Goal: Feedback & Contribution: Leave review/rating

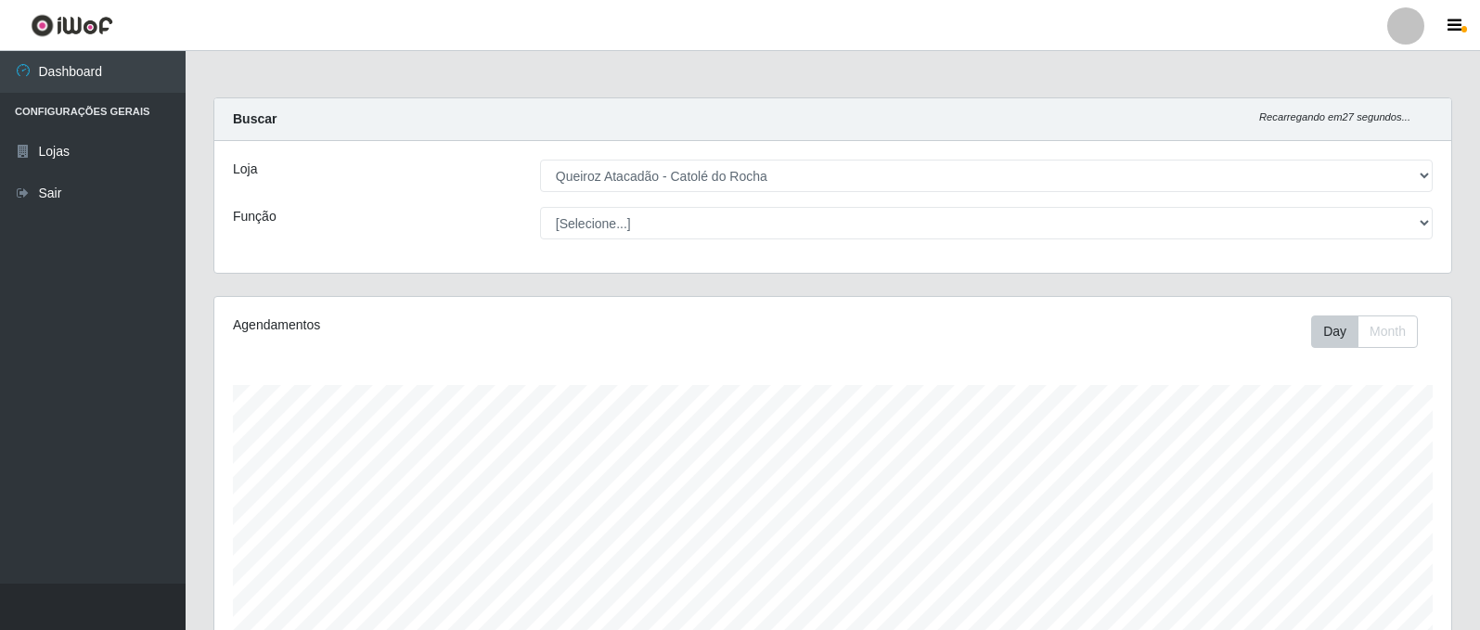
select select "500"
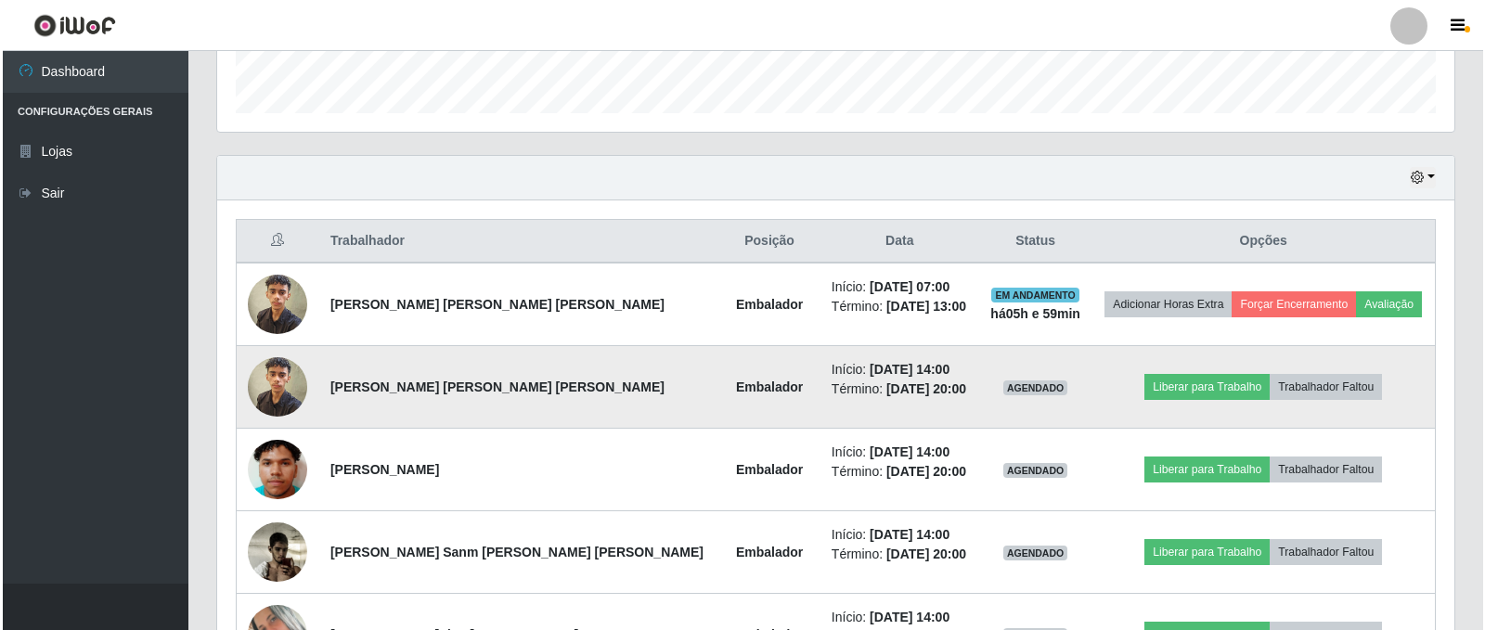
scroll to position [557, 0]
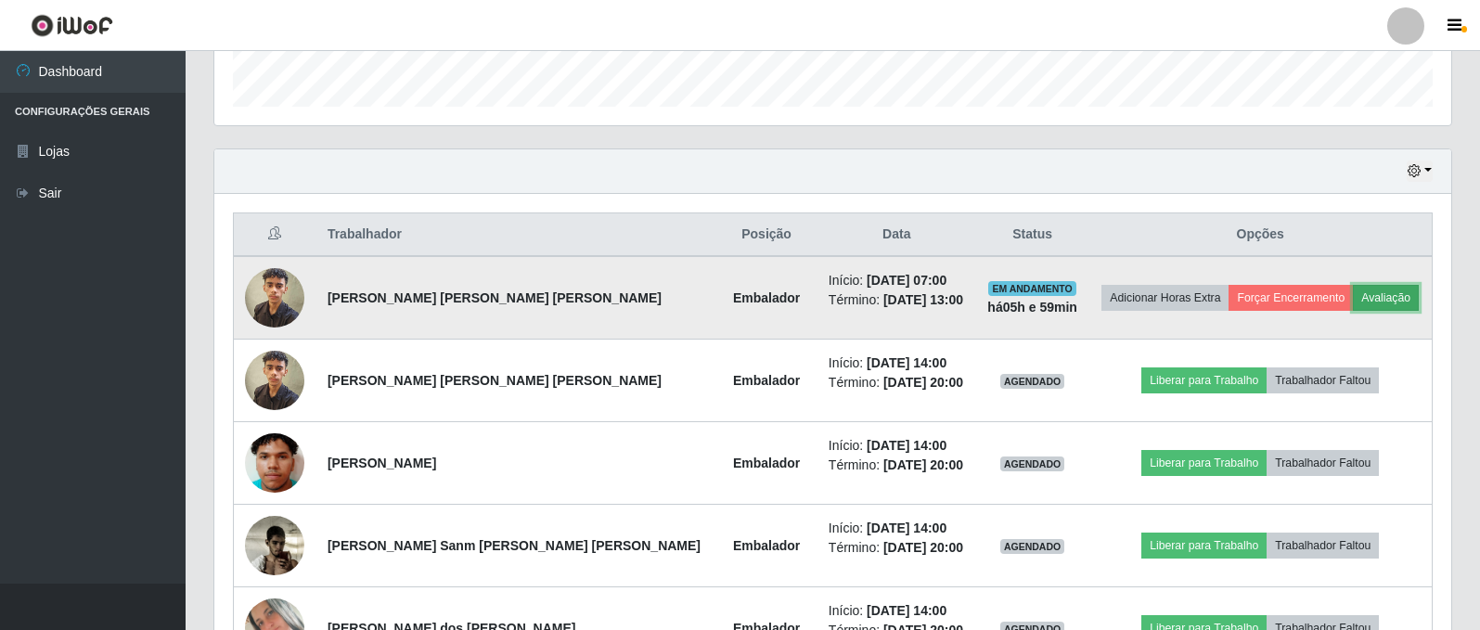
click at [1365, 297] on button "Avaliação" at bounding box center [1386, 298] width 66 height 26
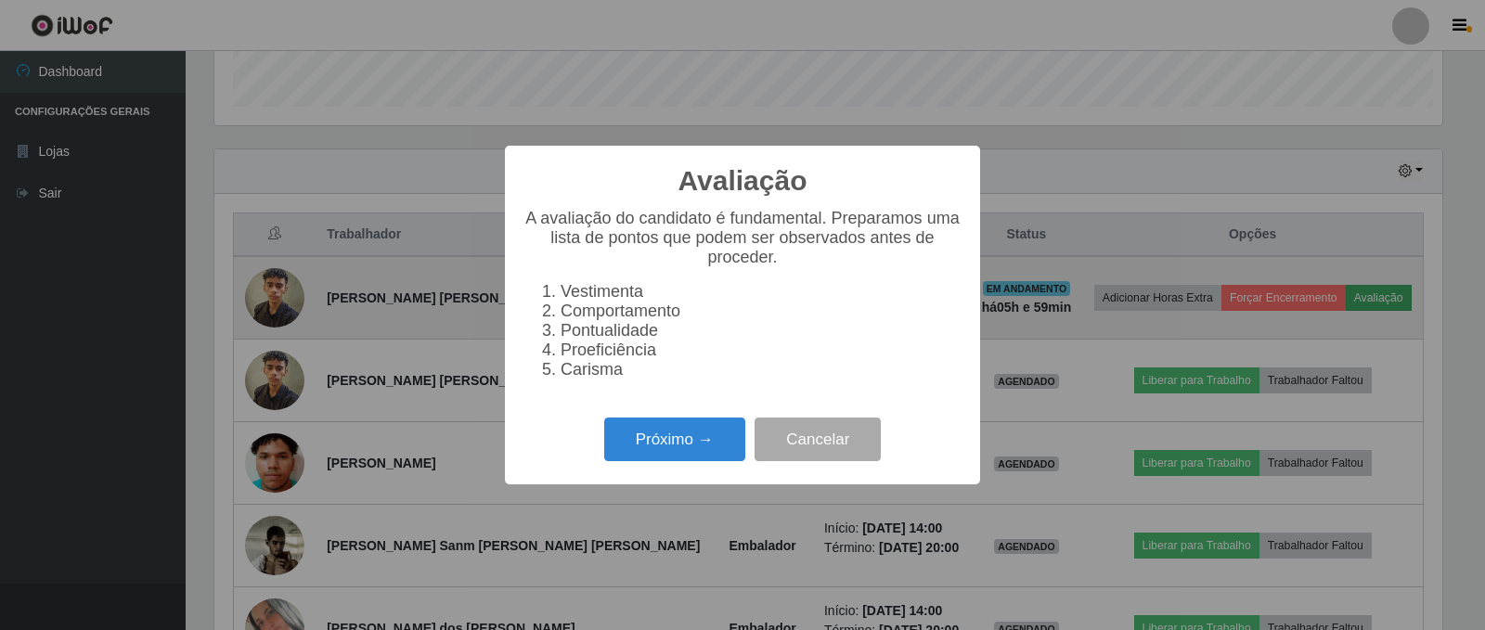
scroll to position [385, 1228]
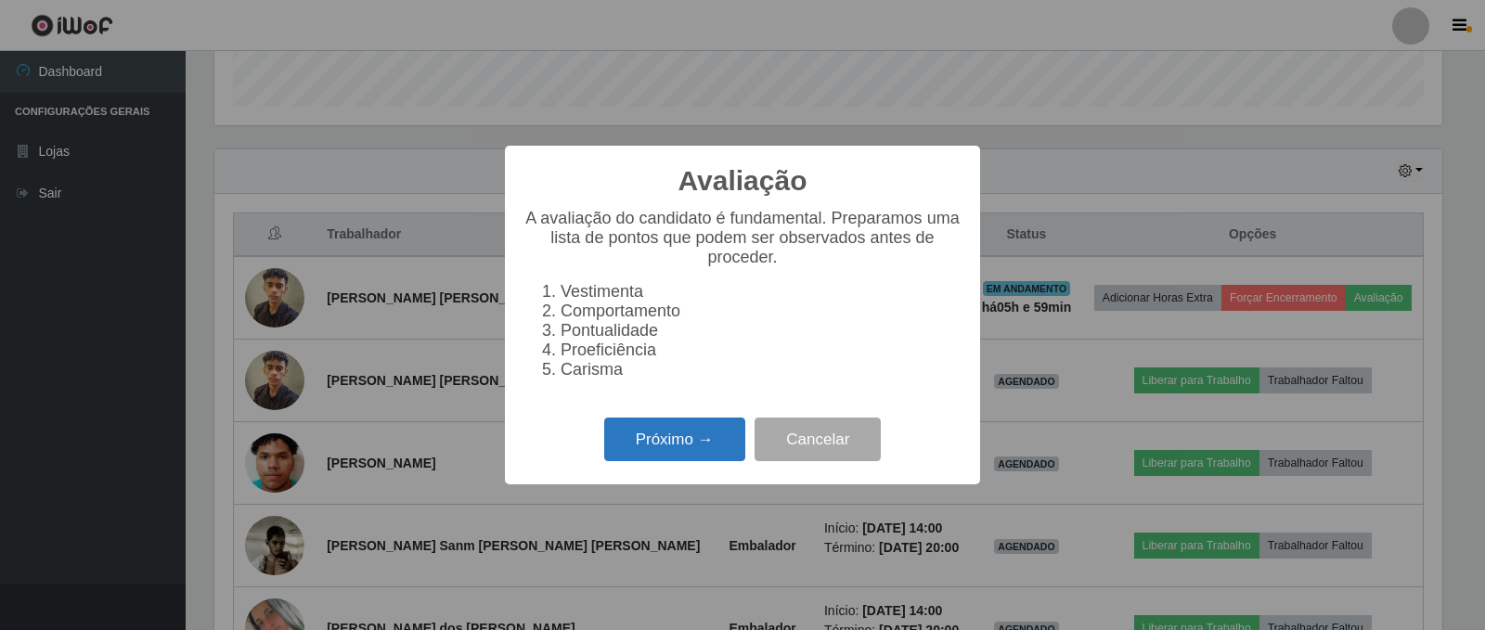
click at [666, 447] on button "Próximo →" at bounding box center [674, 440] width 141 height 44
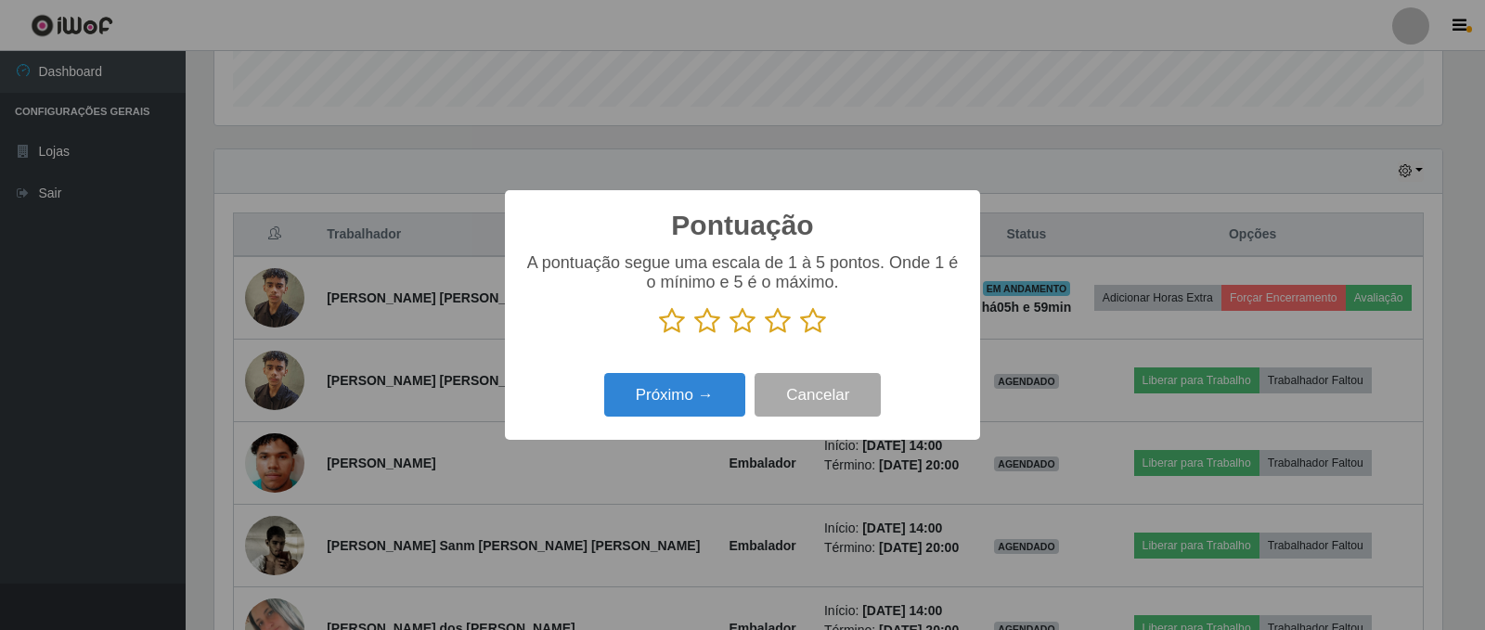
scroll to position [927534, 926692]
click at [804, 322] on icon at bounding box center [813, 321] width 26 height 28
click at [800, 335] on input "radio" at bounding box center [800, 335] width 0 height 0
click at [702, 404] on button "Próximo →" at bounding box center [674, 395] width 141 height 44
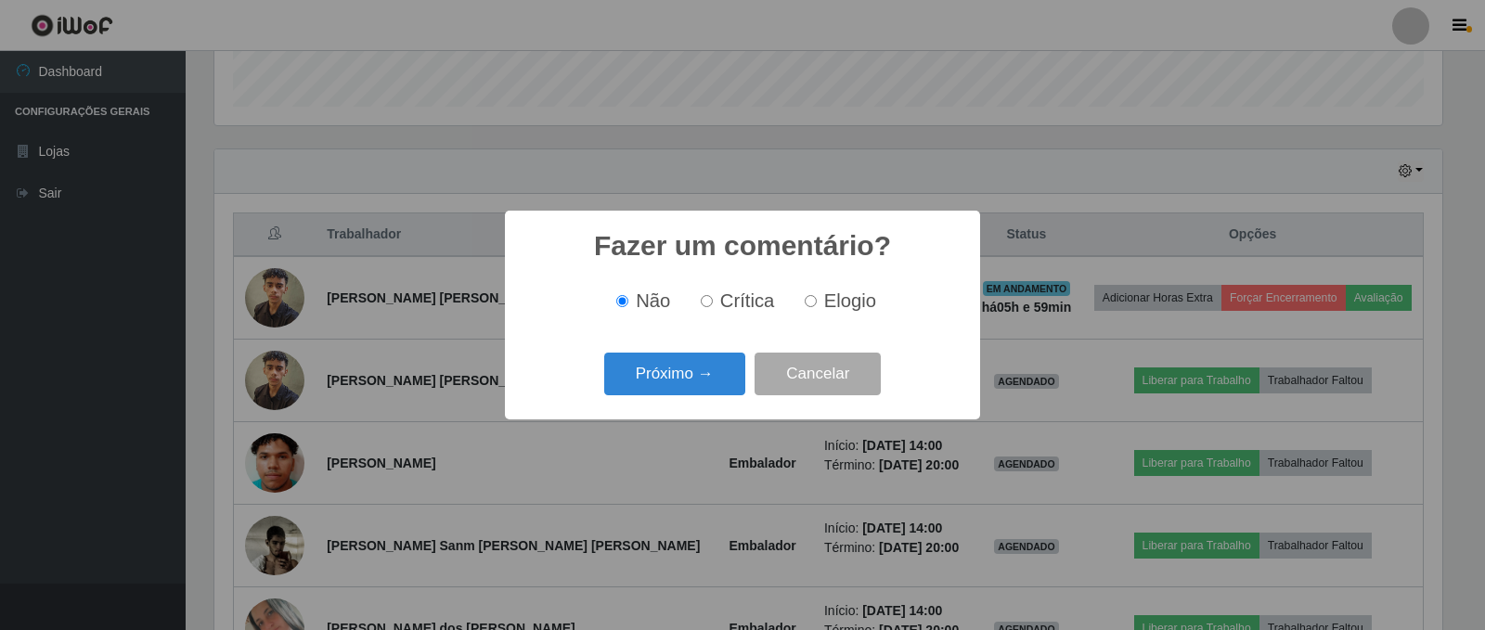
click at [811, 303] on input "Elogio" at bounding box center [811, 301] width 12 height 12
radio input "true"
click at [687, 386] on button "Próximo →" at bounding box center [674, 375] width 141 height 44
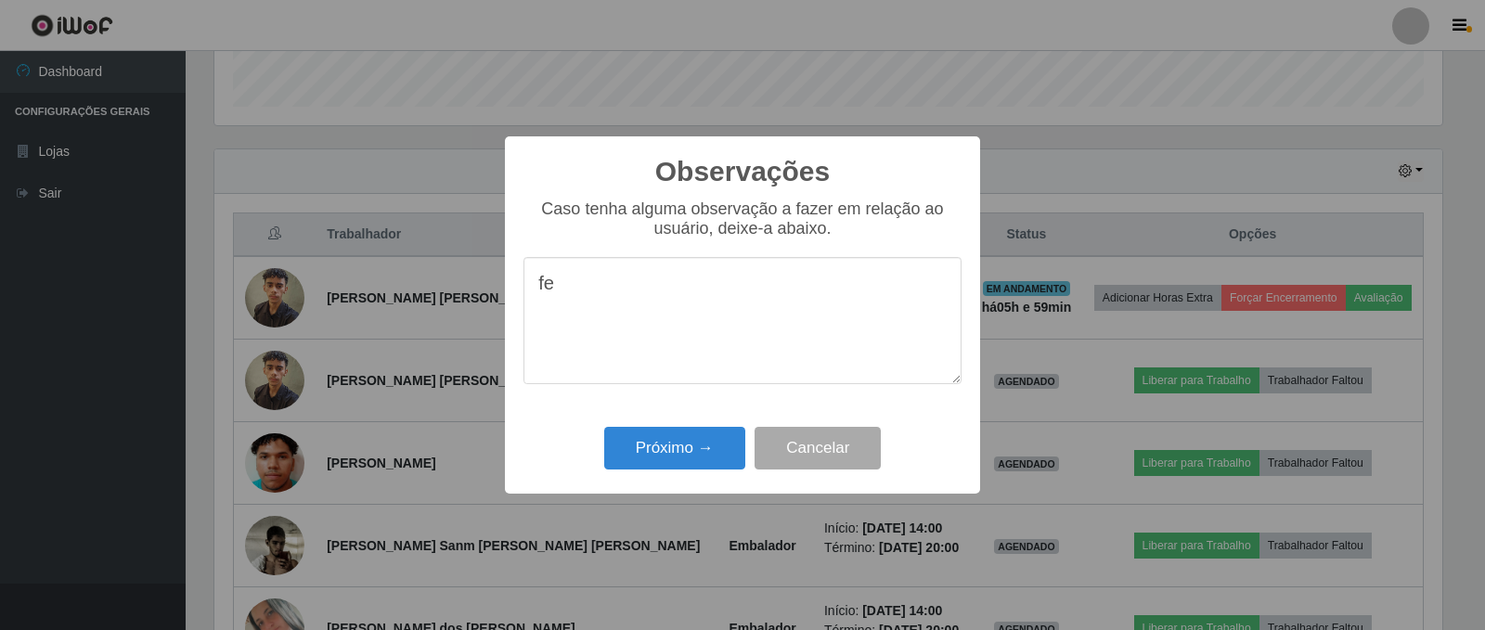
type textarea "f"
type textarea "otimo desempenho."
click at [641, 462] on button "Próximo →" at bounding box center [674, 449] width 141 height 44
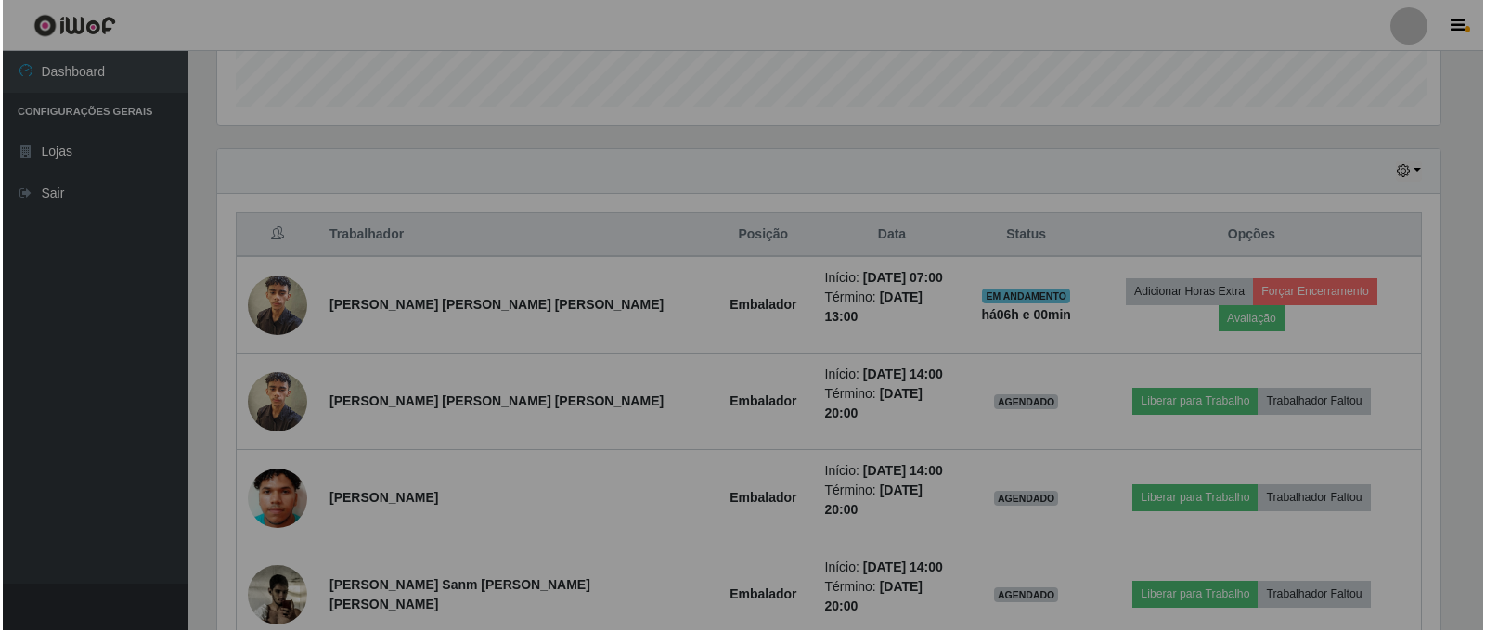
scroll to position [385, 1237]
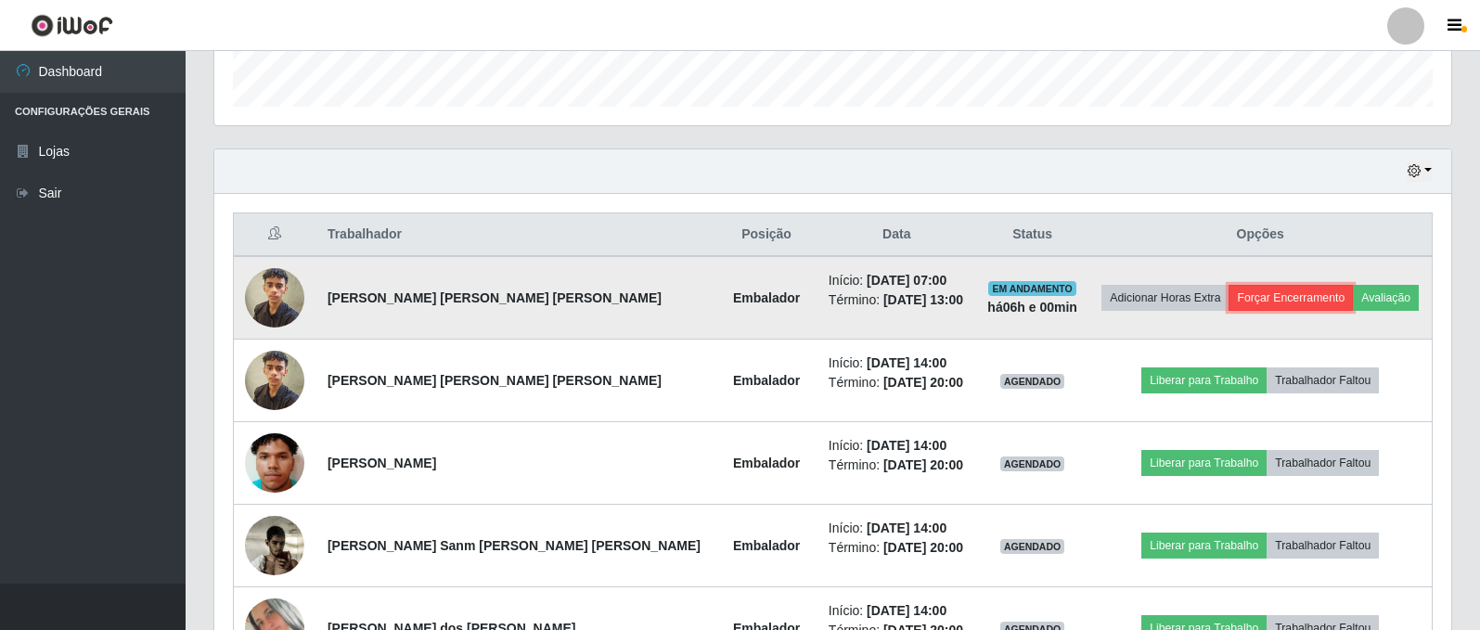
click at [1281, 298] on button "Forçar Encerramento" at bounding box center [1291, 298] width 124 height 26
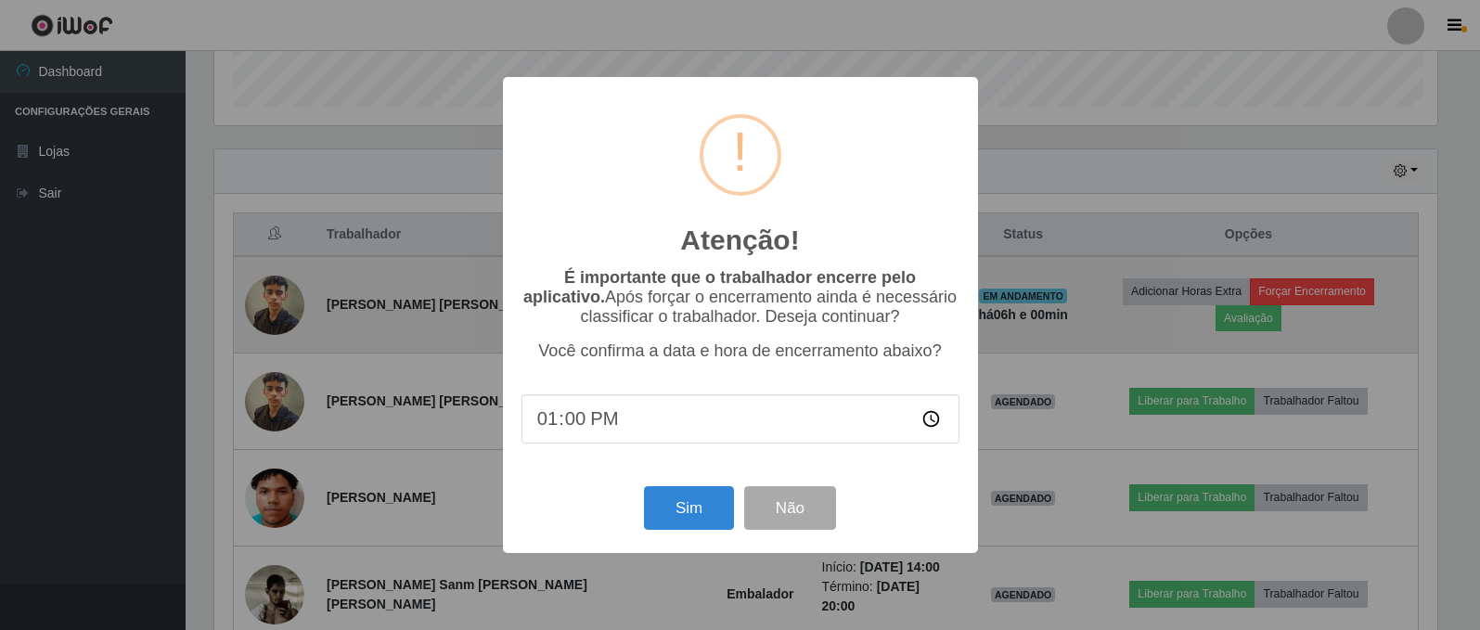
scroll to position [385, 1228]
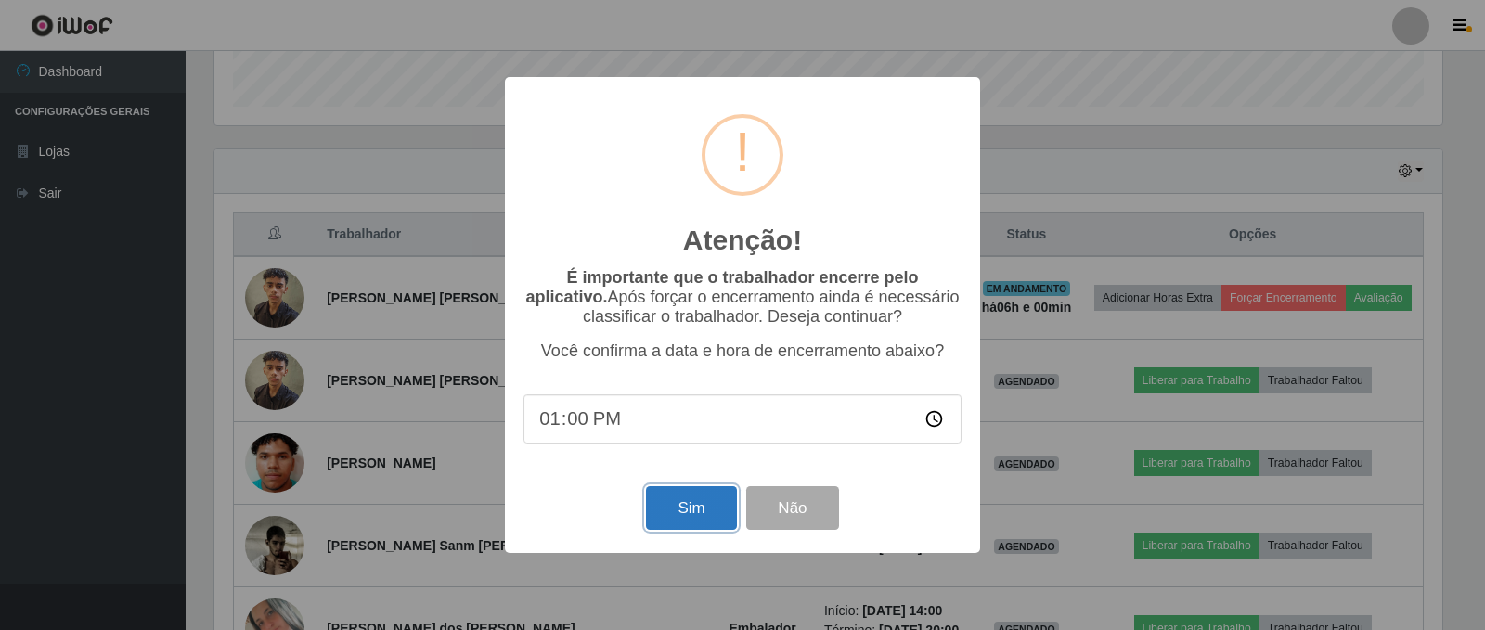
click at [666, 509] on button "Sim" at bounding box center [691, 508] width 90 height 44
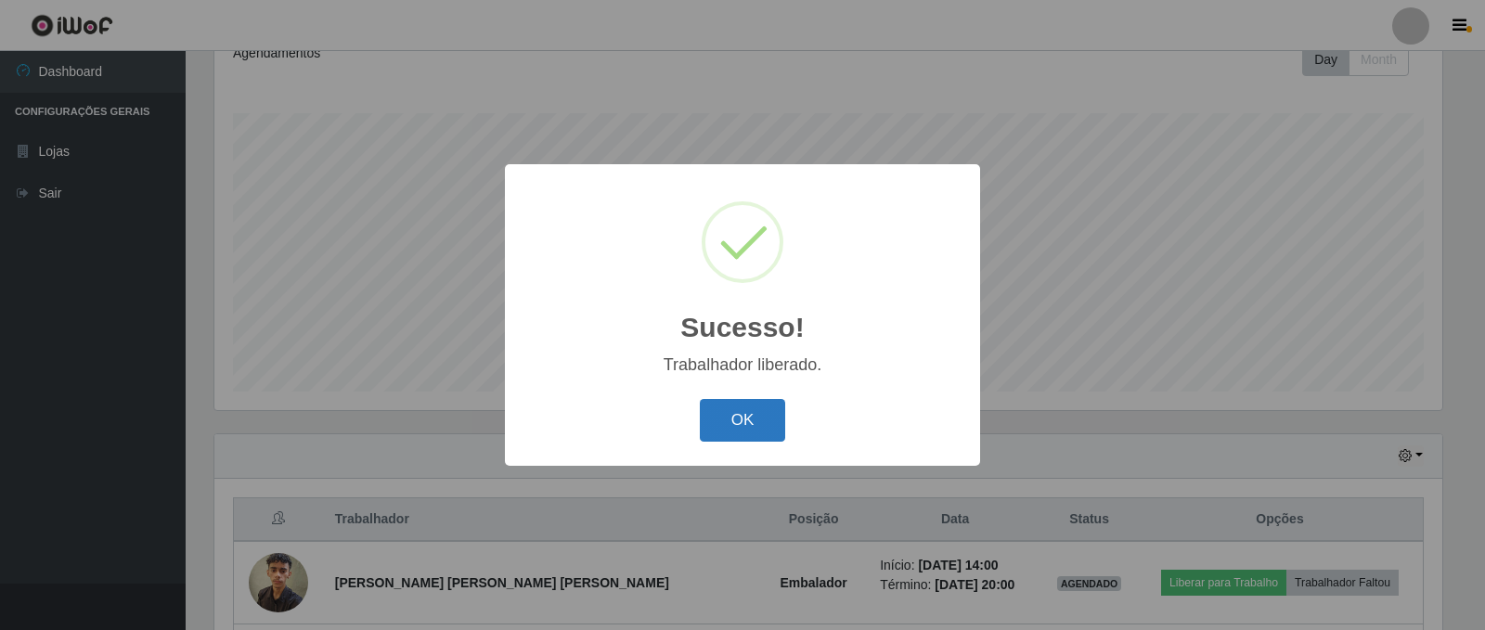
click at [748, 427] on button "OK" at bounding box center [743, 421] width 86 height 44
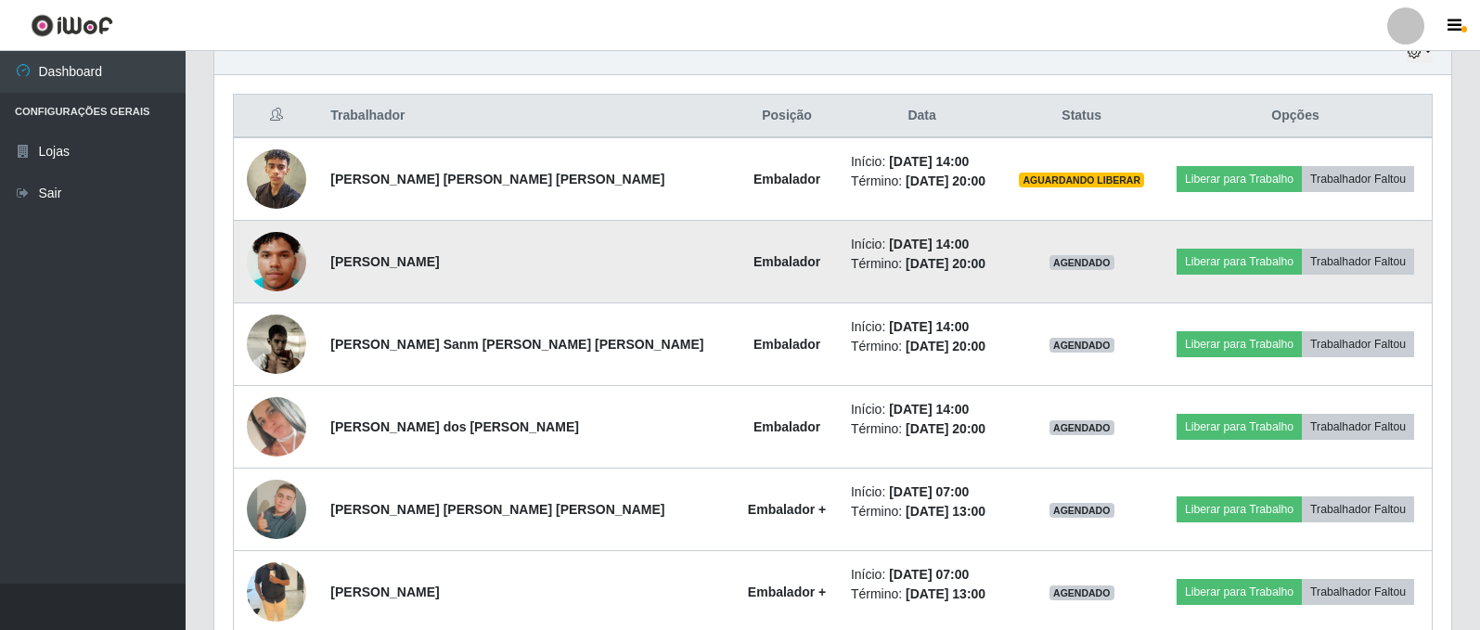
scroll to position [643, 0]
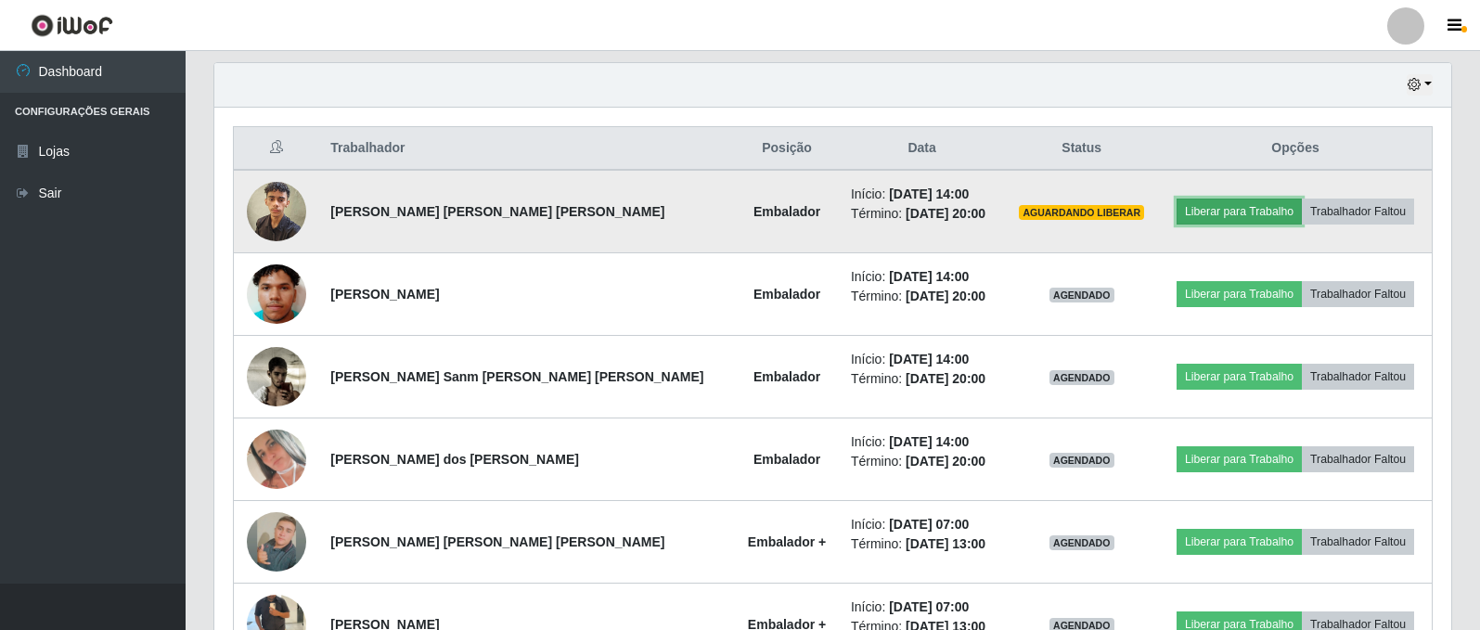
click at [1209, 209] on button "Liberar para Trabalho" at bounding box center [1239, 212] width 125 height 26
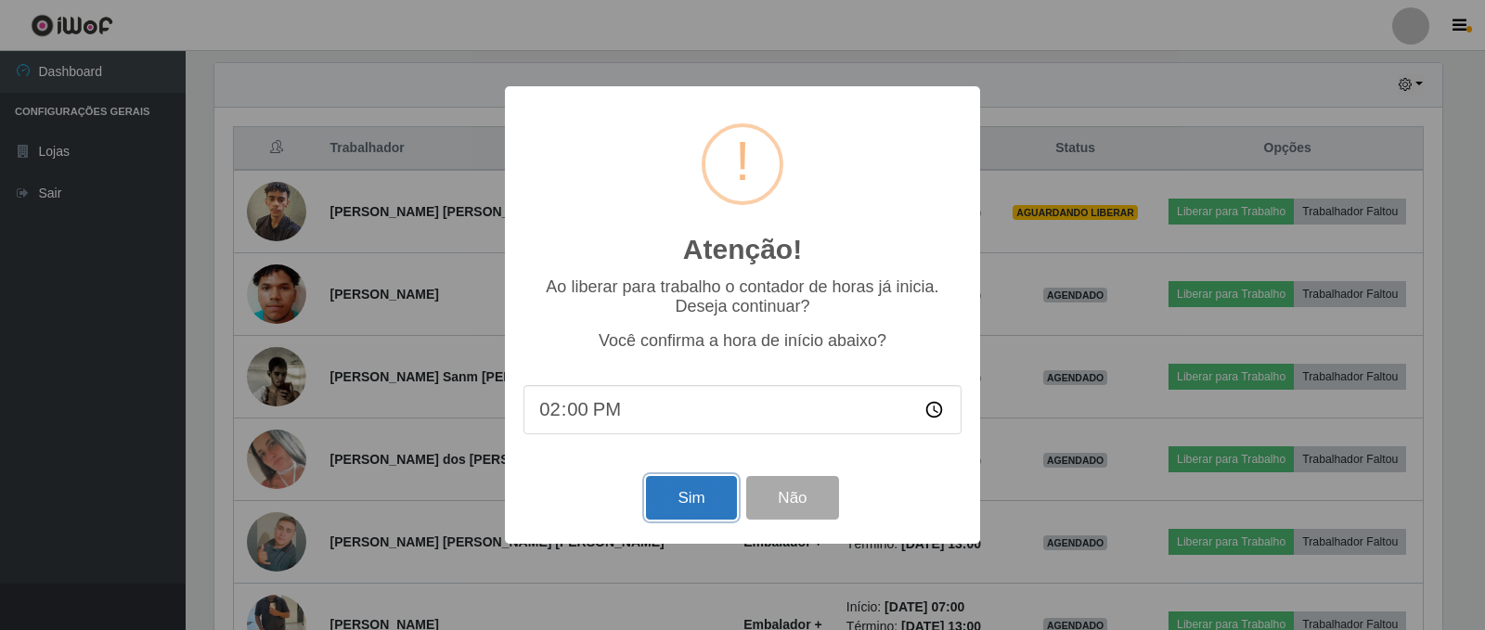
click at [692, 504] on button "Sim" at bounding box center [691, 498] width 90 height 44
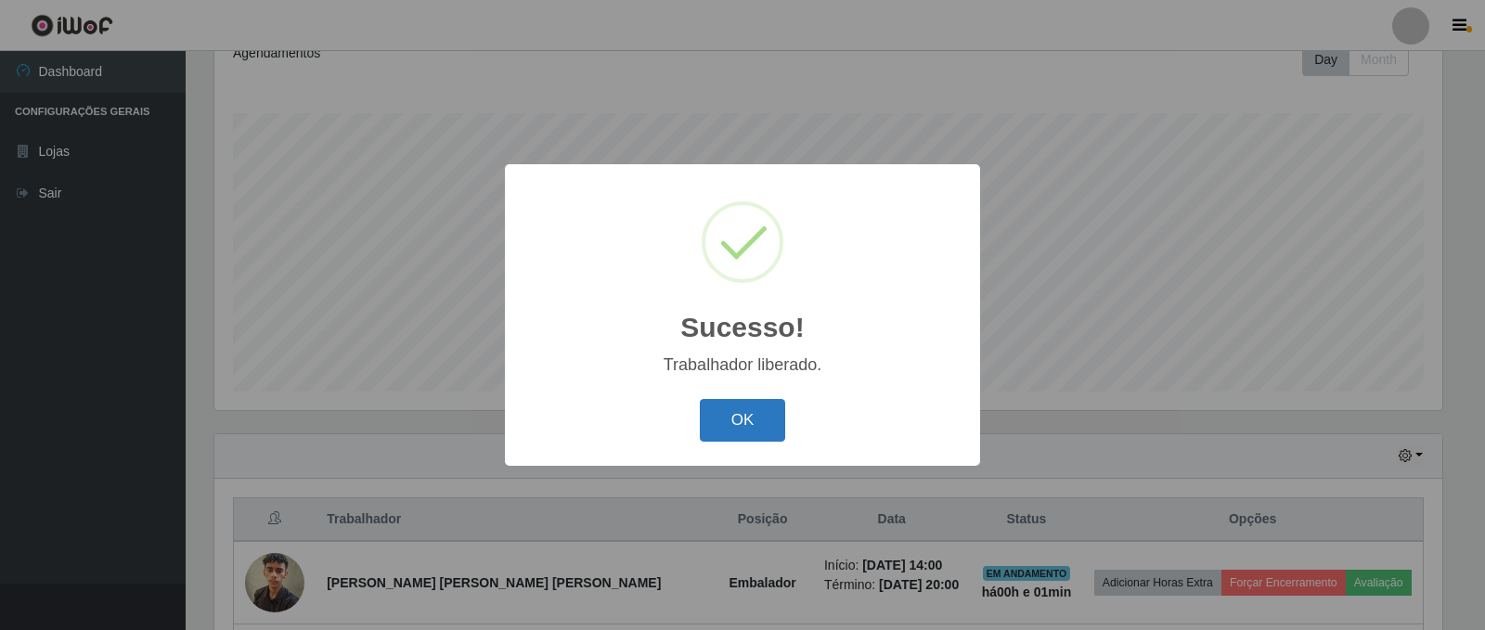
click at [750, 427] on button "OK" at bounding box center [743, 421] width 86 height 44
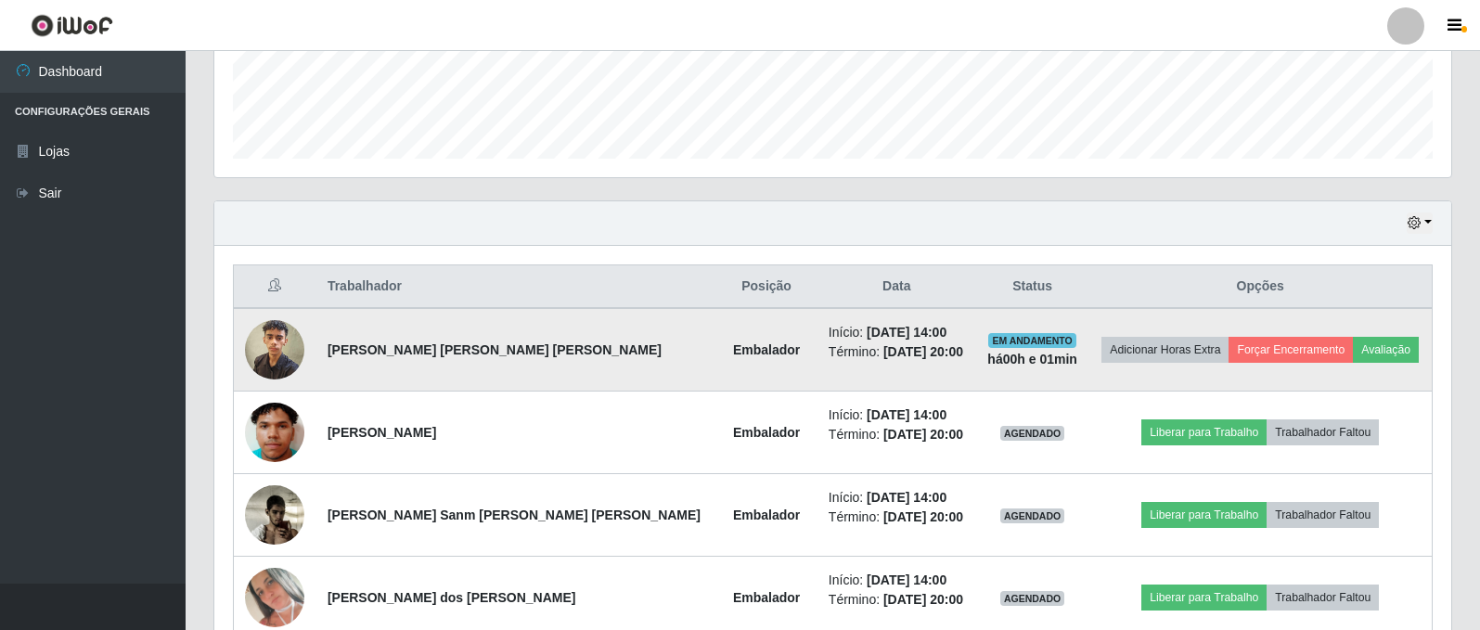
scroll to position [550, 0]
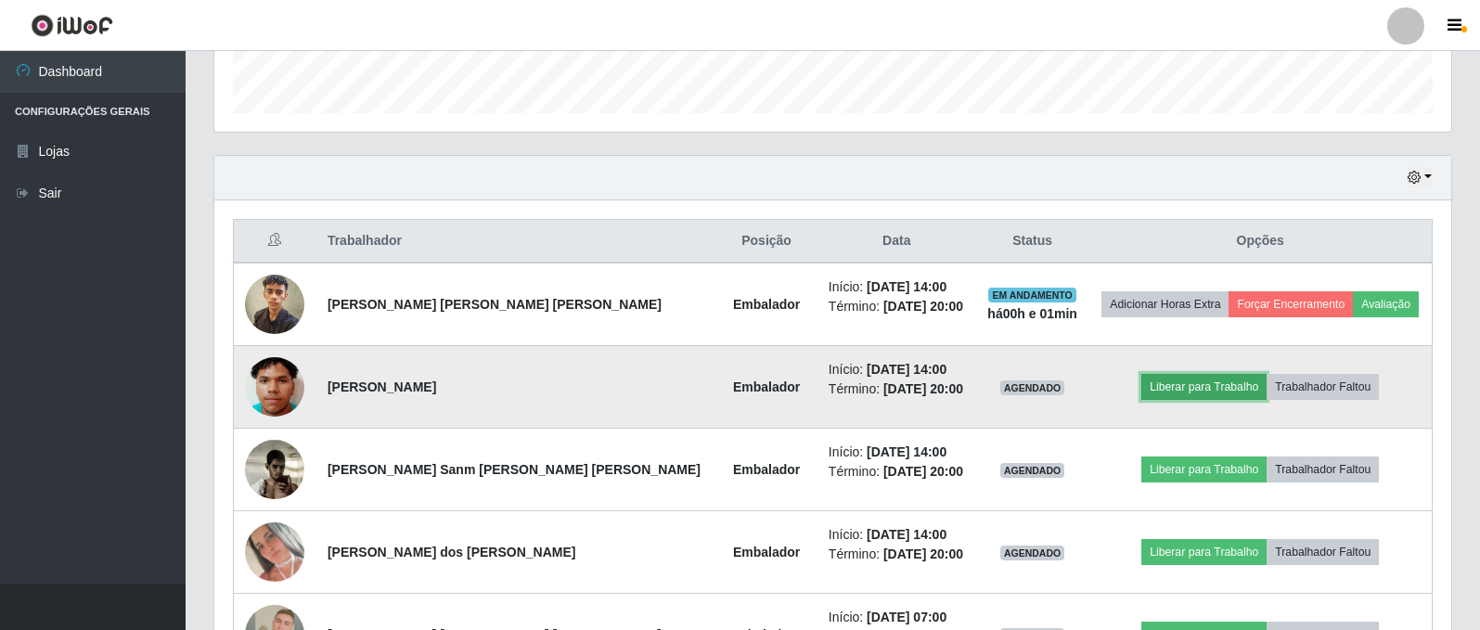
click at [1191, 396] on button "Liberar para Trabalho" at bounding box center [1203, 387] width 125 height 26
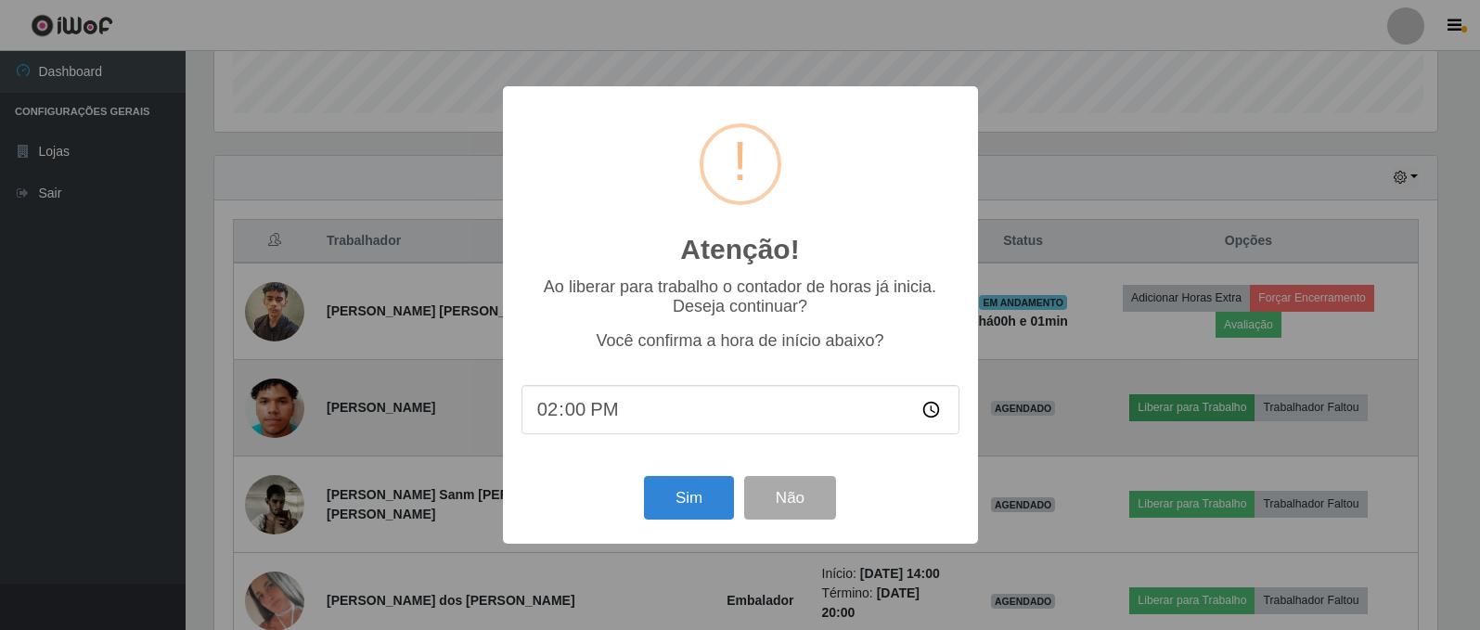
scroll to position [385, 1228]
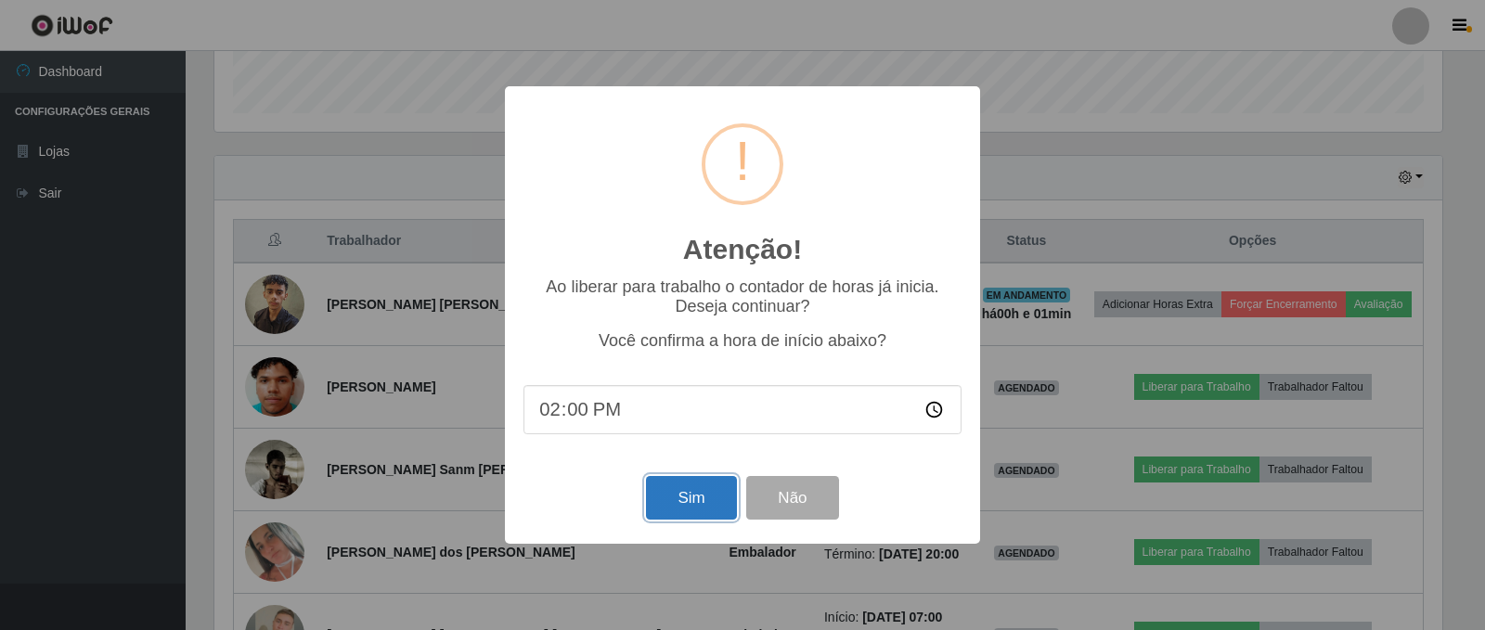
click at [706, 499] on button "Sim" at bounding box center [691, 498] width 90 height 44
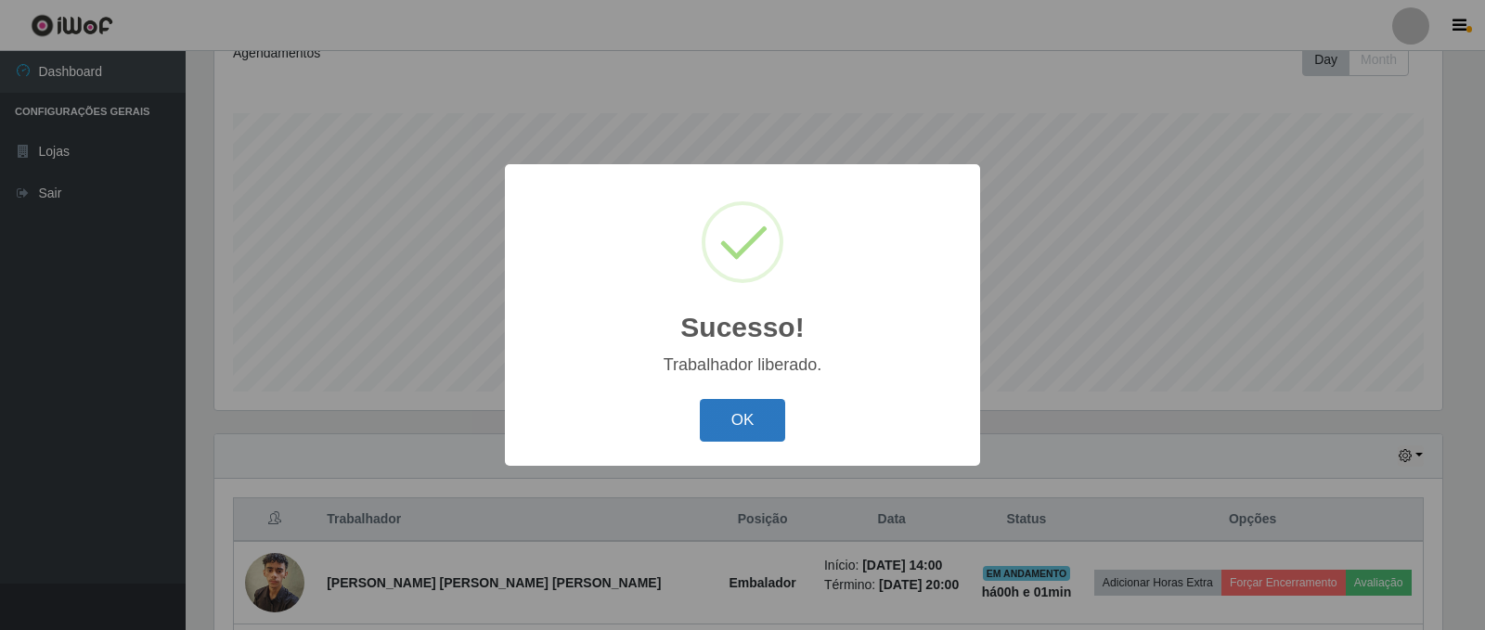
click at [746, 428] on button "OK" at bounding box center [743, 421] width 86 height 44
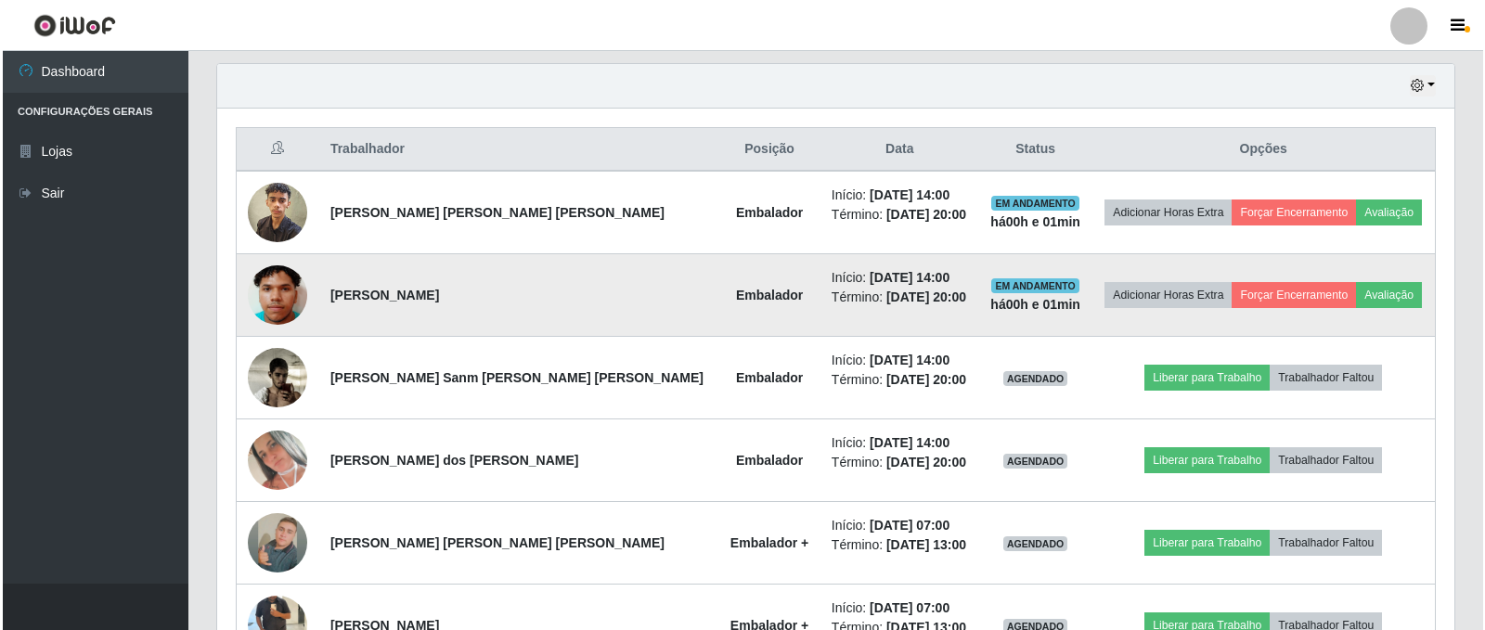
scroll to position [643, 0]
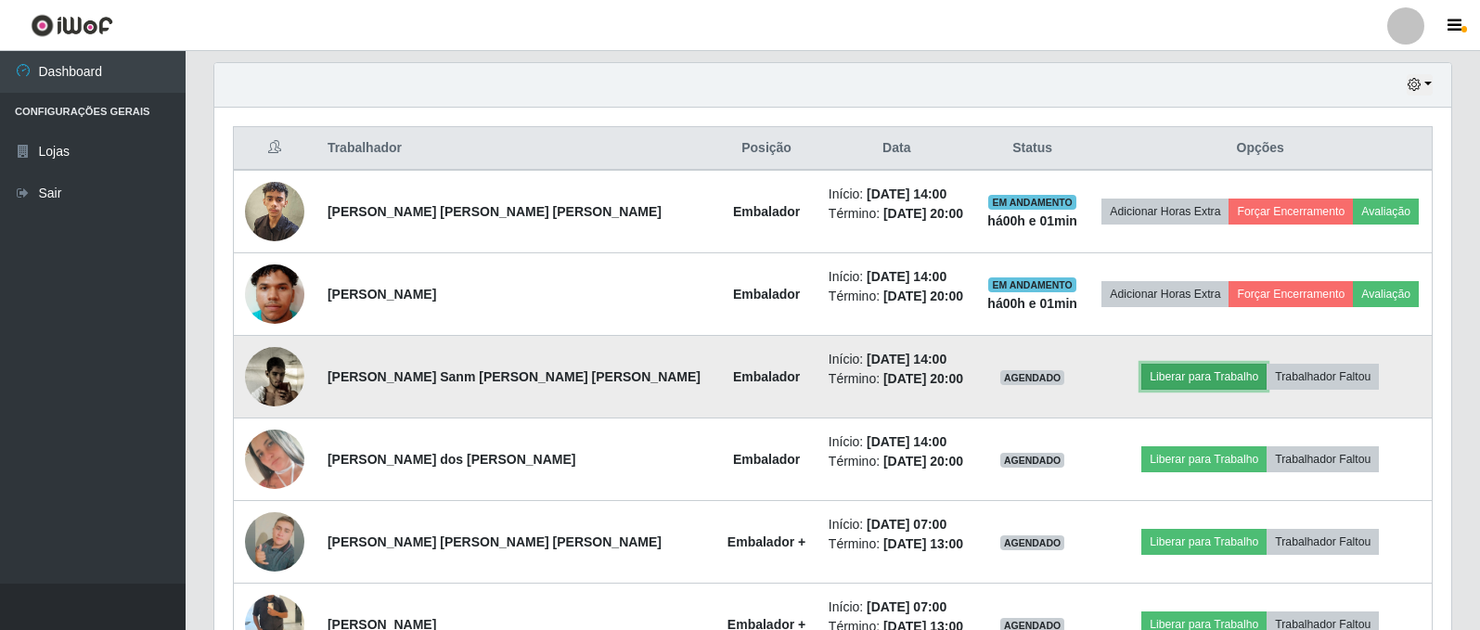
click at [1146, 382] on button "Liberar para Trabalho" at bounding box center [1203, 377] width 125 height 26
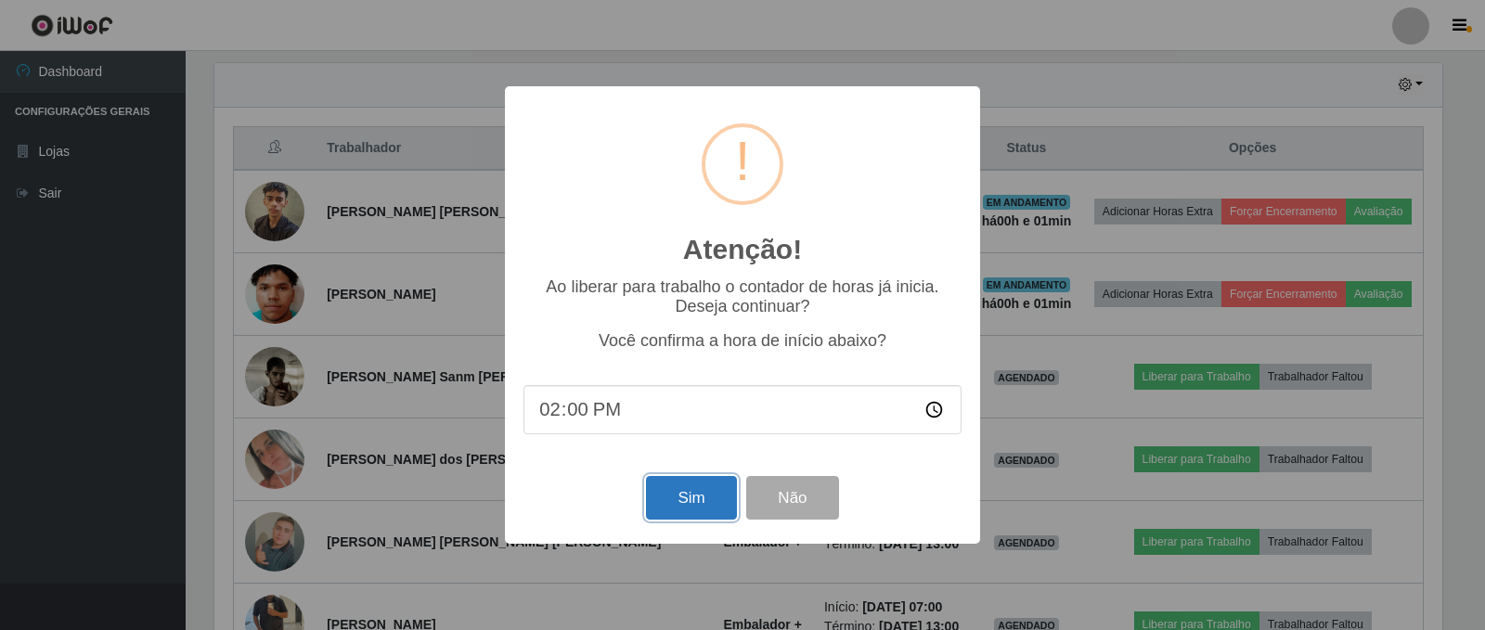
drag, startPoint x: 727, startPoint y: 500, endPoint x: 717, endPoint y: 500, distance: 10.2
click at [718, 500] on button "Sim" at bounding box center [691, 498] width 90 height 44
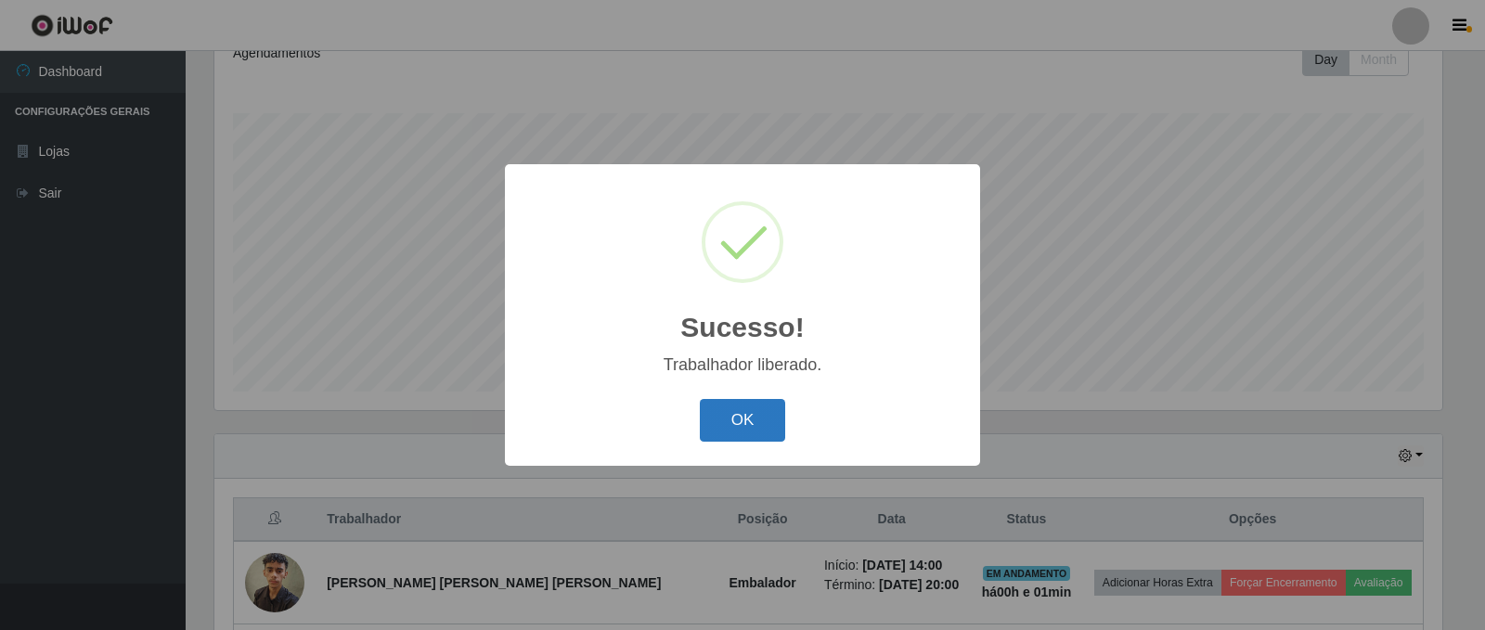
click at [754, 427] on button "OK" at bounding box center [743, 421] width 86 height 44
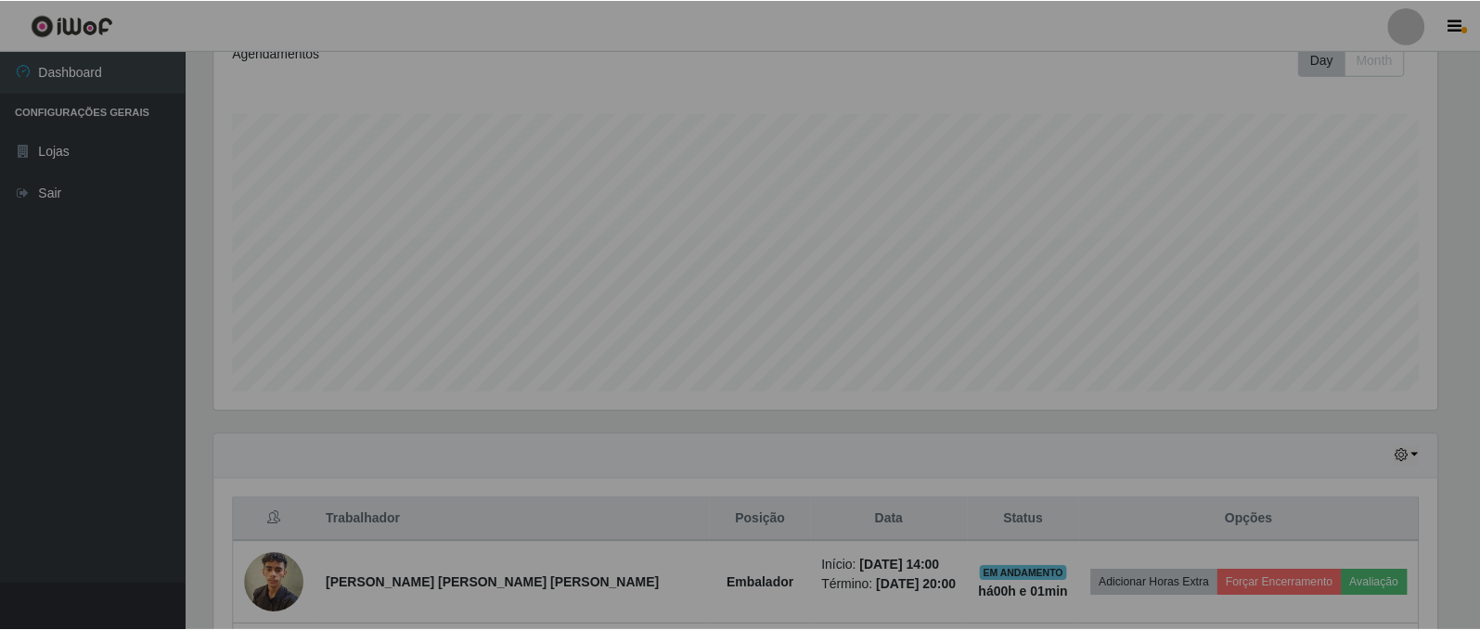
scroll to position [0, 0]
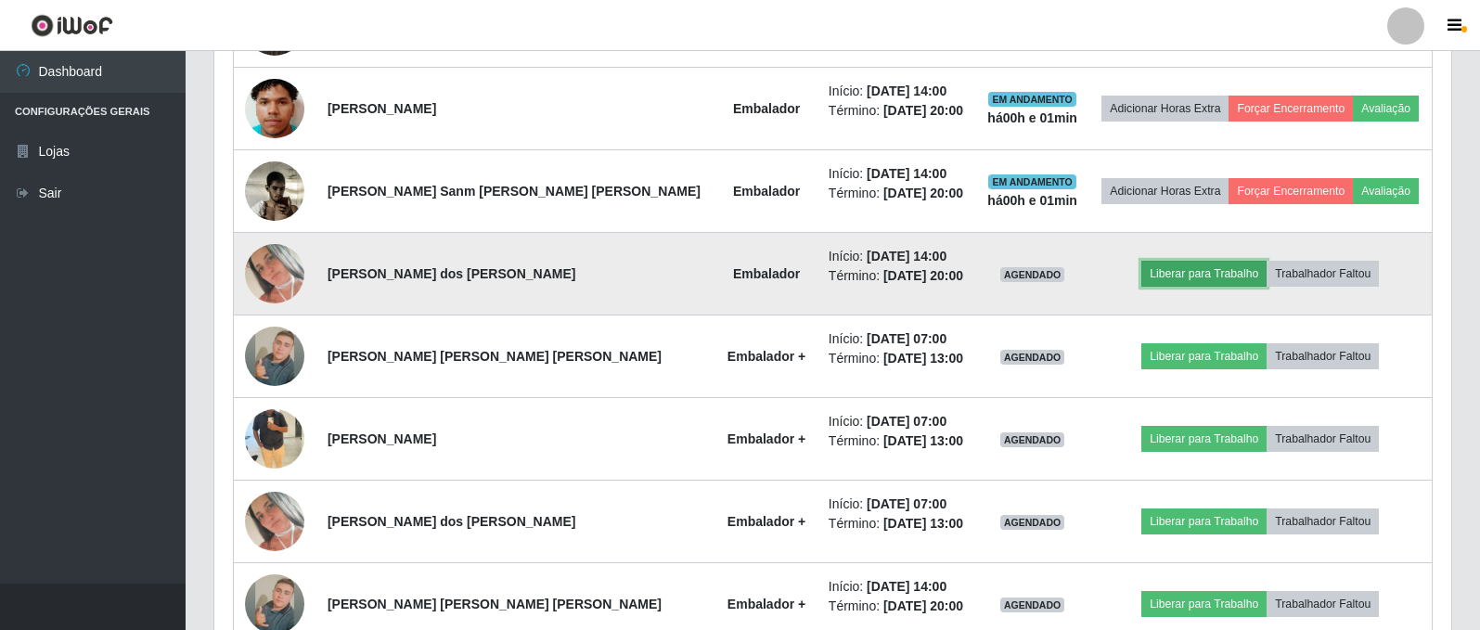
click at [1152, 263] on button "Liberar para Trabalho" at bounding box center [1203, 274] width 125 height 26
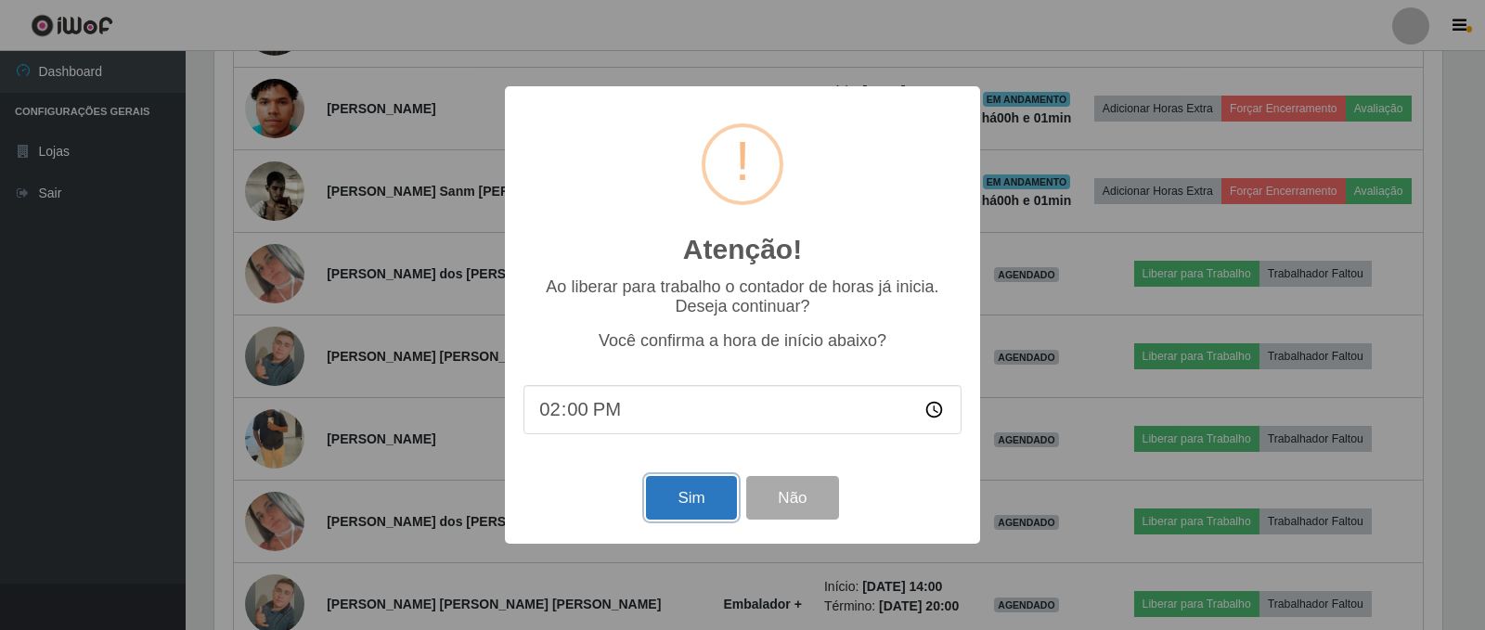
click at [693, 485] on button "Sim" at bounding box center [691, 498] width 90 height 44
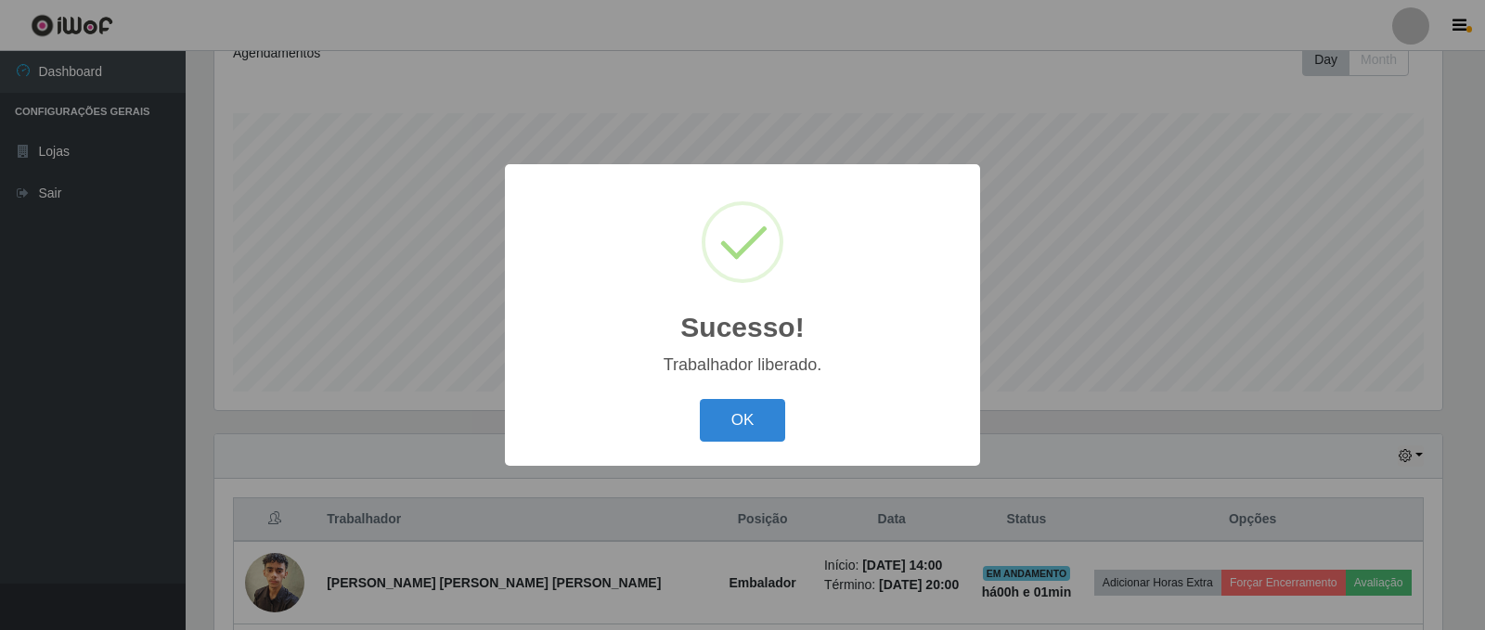
click at [735, 449] on div "Sucesso! × Trabalhador liberado. OK Cancel" at bounding box center [742, 314] width 475 height 301
click at [735, 433] on button "OK" at bounding box center [743, 421] width 86 height 44
